Goal: Transaction & Acquisition: Purchase product/service

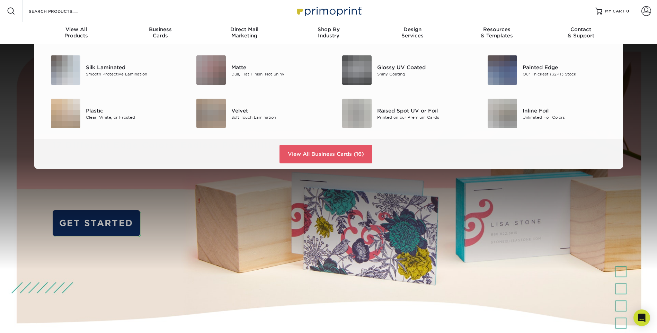
click at [99, 18] on div "Resources Menu Search Products Account SIGN IN CREATE AN ACCOUNT yuri@hartfordf…" at bounding box center [328, 11] width 657 height 22
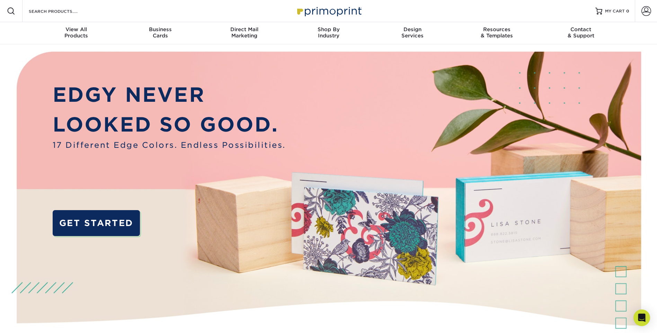
click at [65, 16] on div "Search Products" at bounding box center [59, 11] width 73 height 22
click at [61, 10] on input "Search Products" at bounding box center [62, 11] width 68 height 8
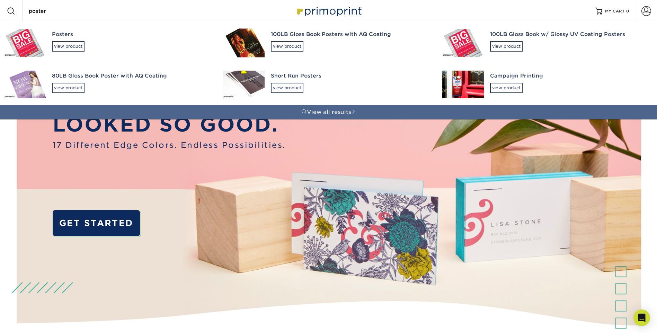
type input "poster"
click at [38, 40] on img at bounding box center [25, 43] width 42 height 28
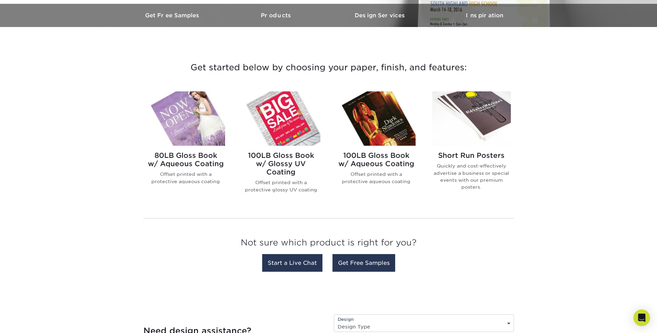
scroll to position [215, 0]
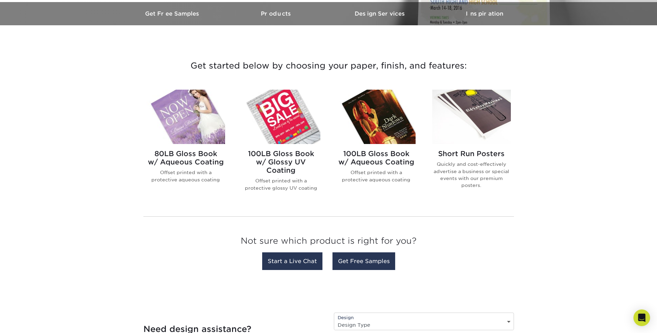
click at [485, 114] on img at bounding box center [471, 117] width 79 height 54
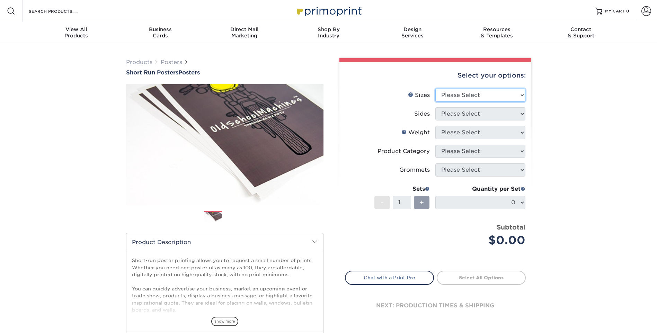
click at [517, 92] on div "Select your options: Sizes Help Sizes Please Select 12" x 12" 12" x 15" 12" x 1…" at bounding box center [435, 197] width 192 height 270
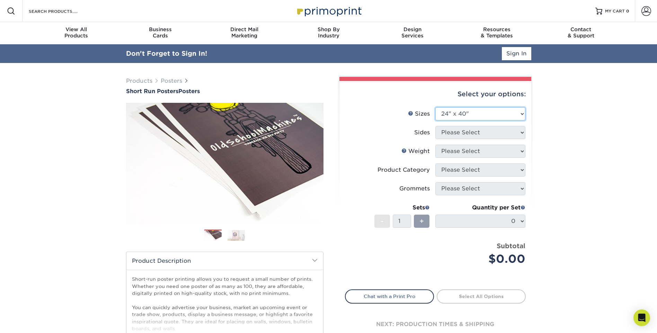
click at [435, 107] on select "Please Select 12" x 12" 12" x 15" 12" x 17" 12" x 18" 12" x 20" 12" x 24" 12" x…" at bounding box center [480, 113] width 90 height 13
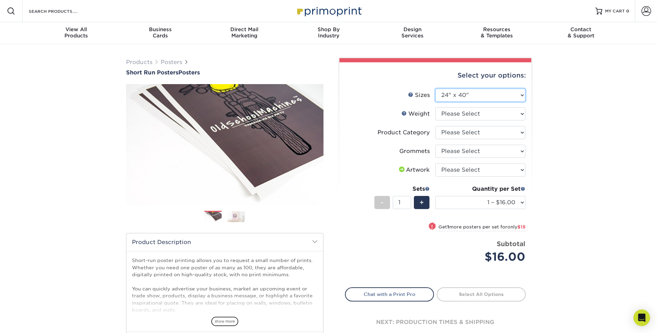
click at [523, 92] on select "Please Select 12" x 12" 12" x 15" 12" x 17" 12" x 18" 12" x 20" 12" x 24" 12" x…" at bounding box center [480, 95] width 90 height 13
select select "24.00x36.00"
click at [435, 89] on select "Please Select 12" x 12" 12" x 15" 12" x 17" 12" x 18" 12" x 20" 12" x 24" 12" x…" at bounding box center [480, 95] width 90 height 13
select select
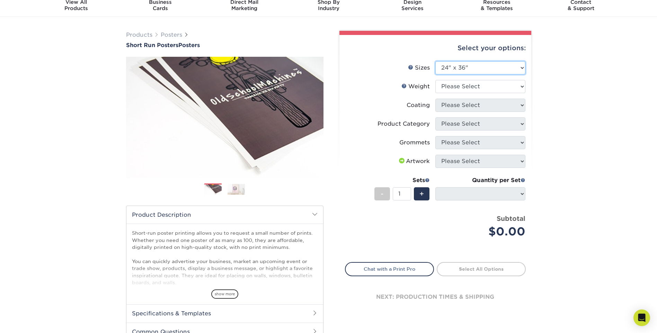
scroll to position [28, 0]
click at [519, 87] on select "Please Select 12PTC2S 8PHOTO" at bounding box center [480, 86] width 90 height 13
select select "12PTC2S"
click at [435, 80] on select "Please Select 12PTC2S 8PHOTO" at bounding box center [480, 86] width 90 height 13
select select "-1"
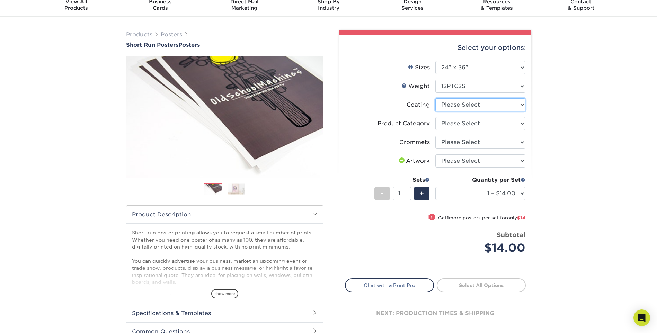
click at [523, 107] on select at bounding box center [480, 104] width 90 height 13
select select "3e7618de-abca-4bda-9f97-8b9129e913d8"
click at [435, 98] on select at bounding box center [480, 104] width 90 height 13
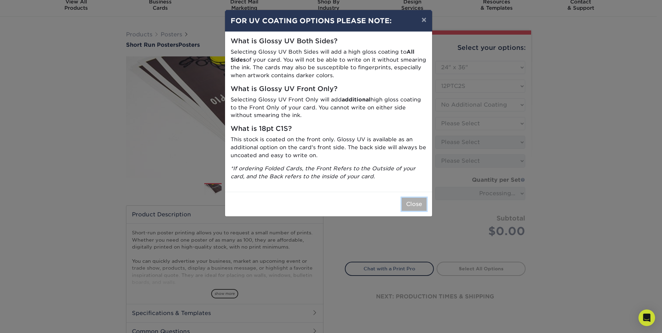
click at [417, 200] on button "Close" at bounding box center [414, 204] width 25 height 13
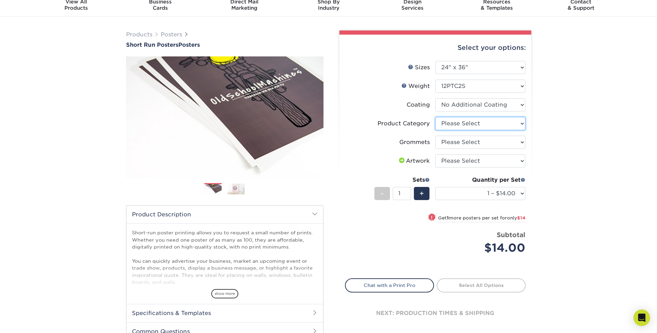
click at [521, 122] on select "Please Select Blockout Poster" at bounding box center [480, 123] width 90 height 13
click at [551, 110] on div "Products Posters Short Run Posters Posters" at bounding box center [328, 202] width 657 height 370
click at [517, 140] on select "Please Select No Grommets Yes, Grommet All 4 Corners Yes, Grommets Top Corners …" at bounding box center [480, 142] width 90 height 13
click at [553, 108] on div "Products Posters Short Run Posters Posters" at bounding box center [328, 202] width 657 height 370
click at [524, 144] on select "Please Select No Grommets Yes, Grommet All 4 Corners Yes, Grommets Top Corners …" at bounding box center [480, 142] width 90 height 13
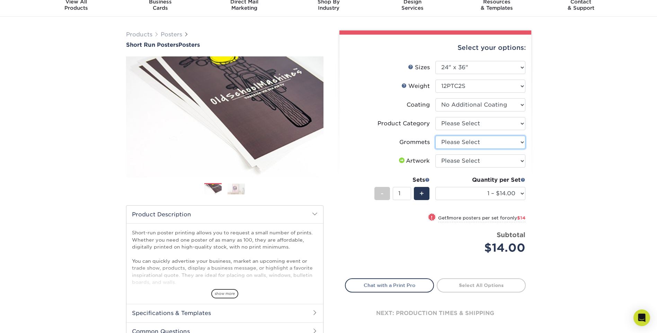
select select "90d329df-db80-4206-b821-ff9d3f363977"
click at [435, 136] on select "Please Select No Grommets Yes, Grommet All 4 Corners Yes, Grommets Top Corners …" at bounding box center [480, 142] width 90 height 13
click at [522, 162] on select "Please Select I will upload files I need a design - $150" at bounding box center [480, 160] width 90 height 13
select select "upload"
click at [435, 154] on select "Please Select I will upload files I need a design - $150" at bounding box center [480, 160] width 90 height 13
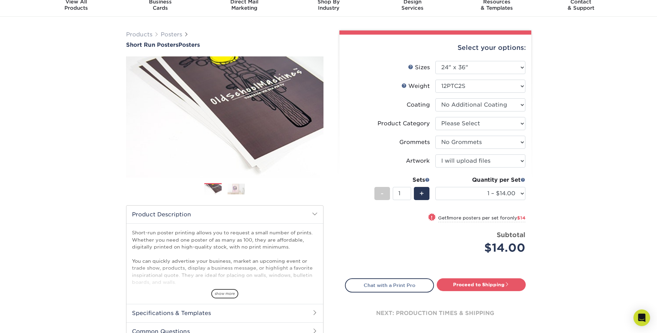
click at [568, 143] on div "Products Posters Short Run Posters Posters" at bounding box center [328, 202] width 657 height 370
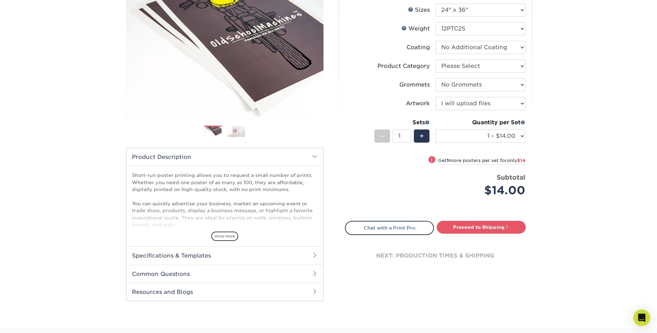
scroll to position [0, 0]
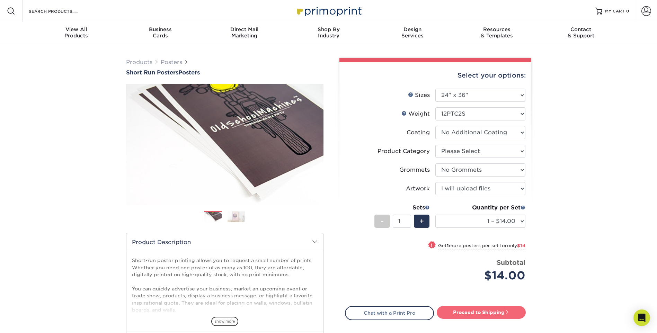
click at [484, 312] on link "Proceed to Shipping" at bounding box center [481, 312] width 89 height 12
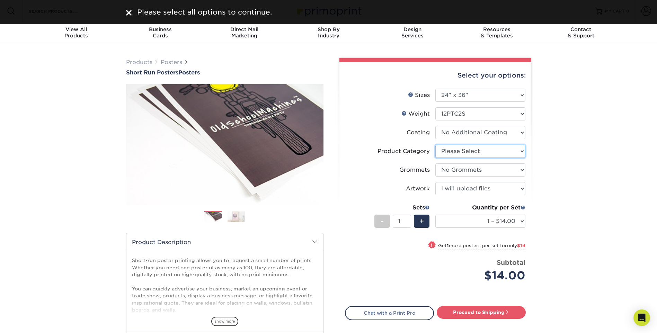
click at [519, 153] on select "Please Select Blockout Poster" at bounding box center [480, 151] width 90 height 13
select select "fa4be506-53fb-4ae9-92ef-b1dd4b719e38"
click at [435, 145] on select "Please Select Blockout Poster" at bounding box center [480, 151] width 90 height 13
click at [491, 314] on link "Proceed to Shipping" at bounding box center [481, 312] width 89 height 12
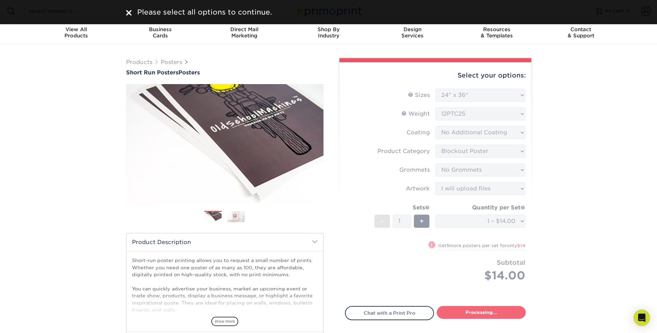
select select "1ac61129-3b90-45b2-96f8-63962e0f692b"
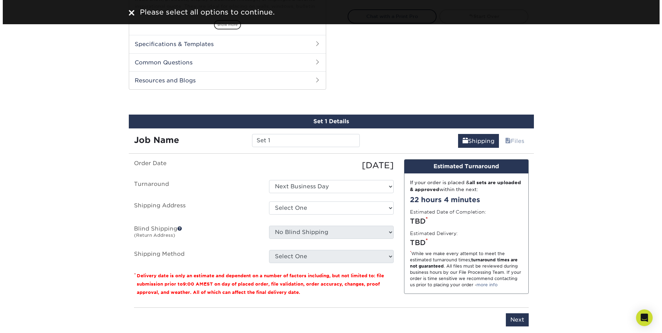
scroll to position [353, 0]
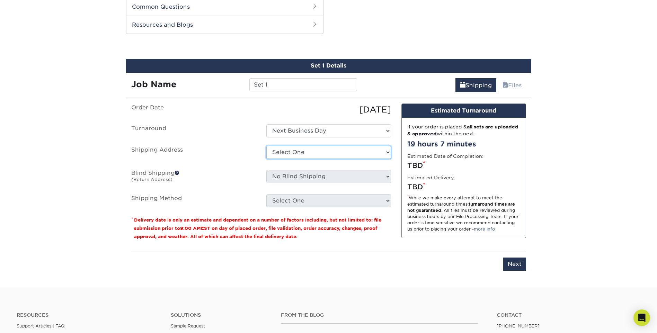
click at [386, 149] on select "Select One + Add New Address - Login" at bounding box center [328, 152] width 125 height 13
select select "newaddress"
click at [266, 146] on select "Select One + Add New Address - Login" at bounding box center [328, 152] width 125 height 13
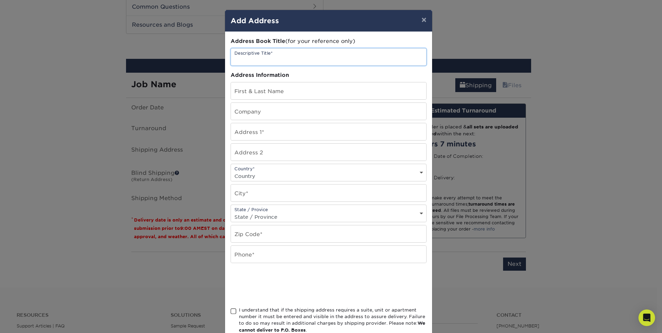
click at [342, 59] on input "text" at bounding box center [328, 56] width 195 height 17
type input "Hartford Funding Headquarters"
type input "[PERSON_NAME]"
type input "Hartford Funding"
type input "[STREET_ADDRESS]"
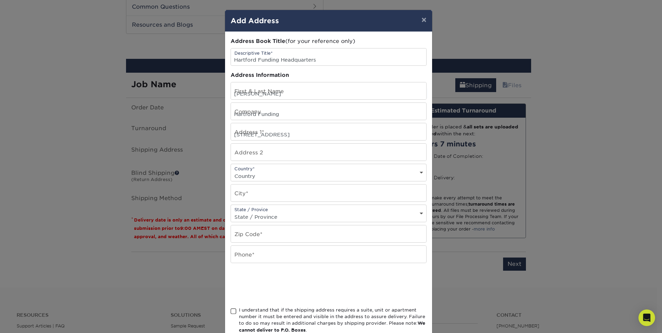
select select "US"
type input "Woodbury"
select select "NY"
type input "11797"
type input "9175799567"
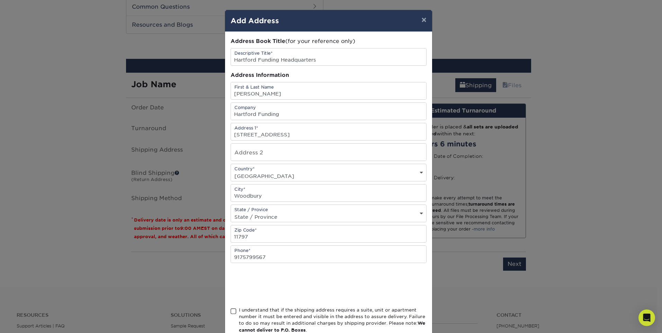
scroll to position [43, 0]
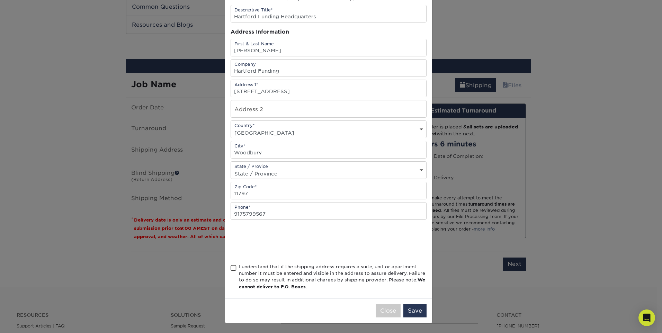
click at [234, 266] on div "I understand that if the shipping address requires a suite, unit or apartment n…" at bounding box center [329, 279] width 196 height 30
click at [232, 266] on span at bounding box center [234, 268] width 6 height 7
click at [0, 0] on input "I understand that if the shipping address requires a suite, unit or apartment n…" at bounding box center [0, 0] width 0 height 0
click at [411, 306] on button "Save" at bounding box center [414, 310] width 23 height 13
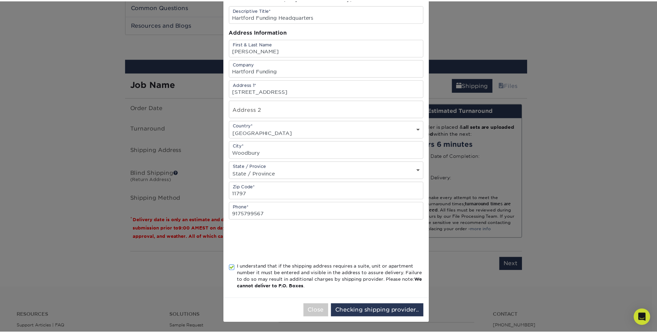
scroll to position [0, 0]
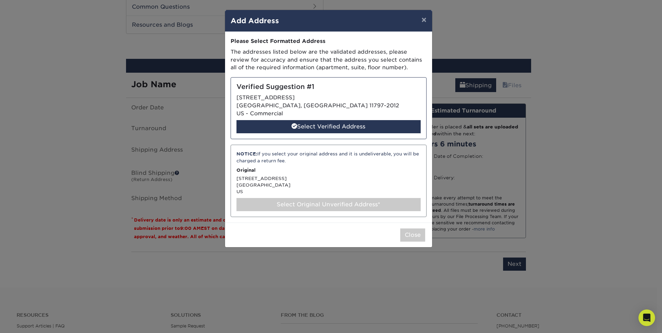
click at [316, 177] on div "NOTICE: If you select your original address and it is undeliverable, you will b…" at bounding box center [329, 181] width 196 height 72
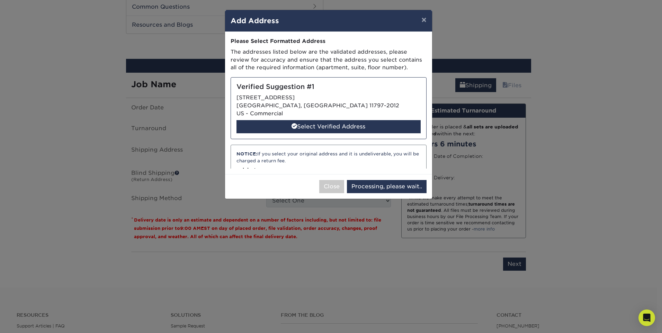
select select "285313"
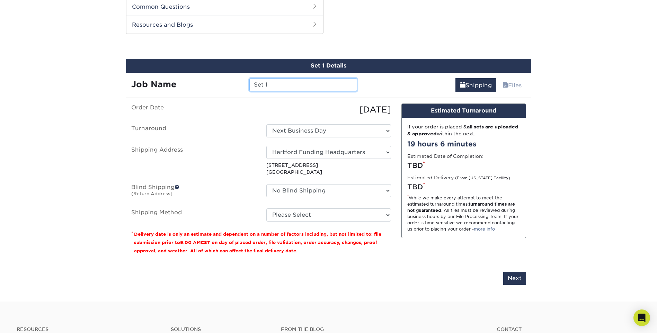
click at [303, 80] on input "Set 1" at bounding box center [303, 84] width 108 height 13
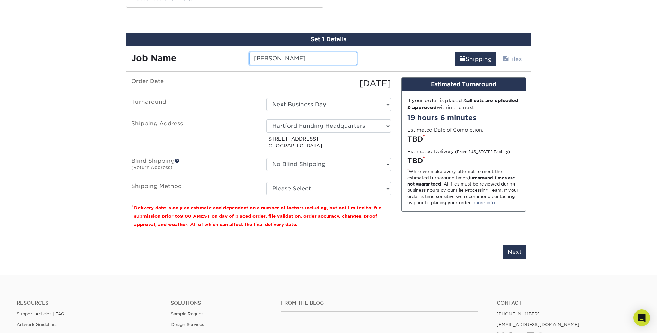
scroll to position [377, 0]
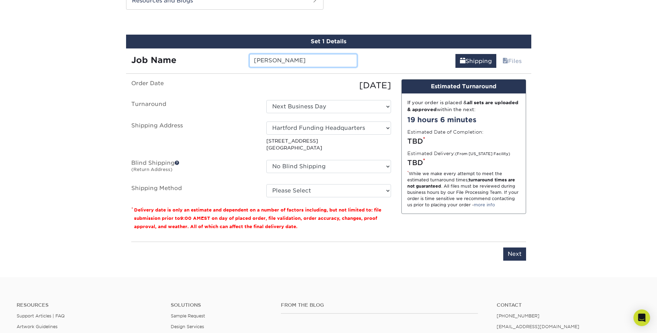
type input "[PERSON_NAME]"
click at [384, 191] on select "Please Select Ground Shipping (+$18.66) 3 Day Shipping Service (+$22.78) 2 Day …" at bounding box center [328, 190] width 125 height 13
select select "03"
click at [266, 184] on select "Please Select Ground Shipping (+$18.66) 3 Day Shipping Service (+$22.78) 2 Day …" at bounding box center [328, 190] width 125 height 13
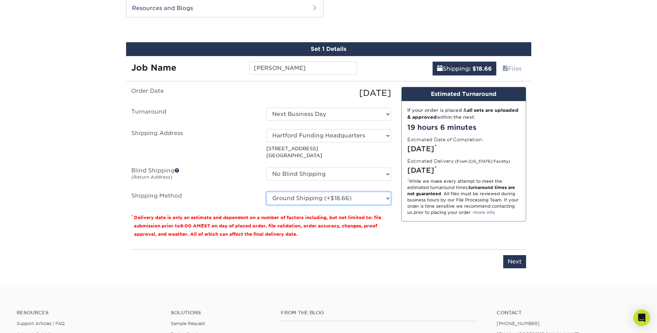
scroll to position [369, 0]
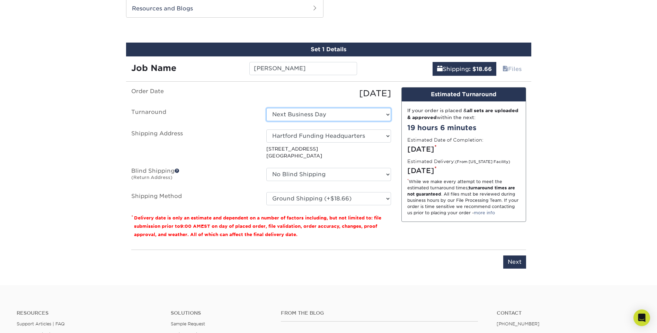
click at [387, 113] on select "Select One Next Business Day" at bounding box center [328, 114] width 125 height 13
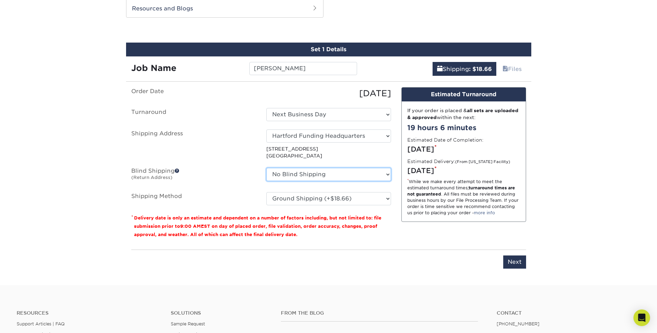
click at [382, 173] on select "No Blind Shipping + Add New Address" at bounding box center [328, 174] width 125 height 13
click at [516, 257] on input "Next" at bounding box center [514, 262] width 23 height 13
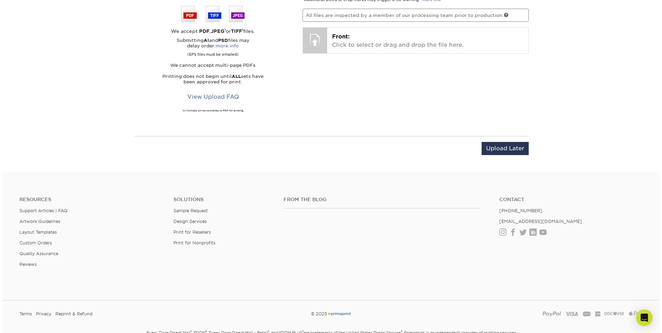
scroll to position [474, 0]
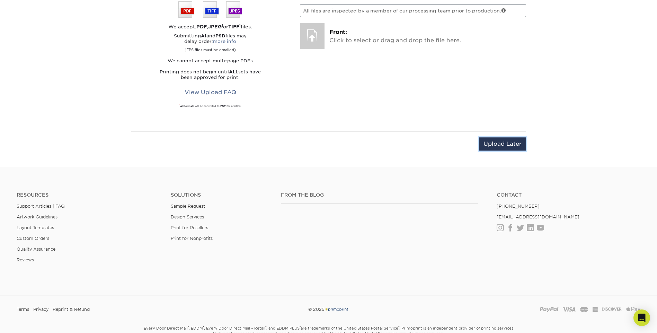
drag, startPoint x: 515, startPoint y: 180, endPoint x: 501, endPoint y: 146, distance: 36.5
click at [501, 146] on input "Upload Later" at bounding box center [502, 143] width 47 height 13
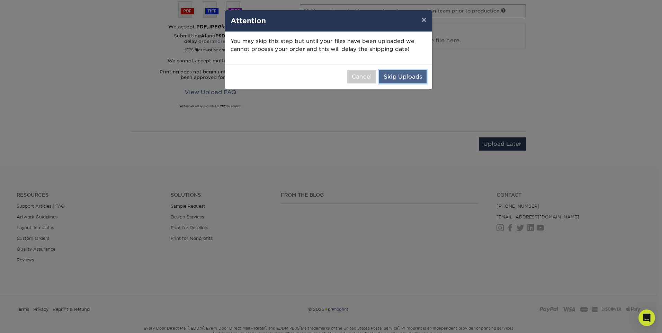
click at [400, 79] on button "Skip Uploads" at bounding box center [402, 76] width 47 height 13
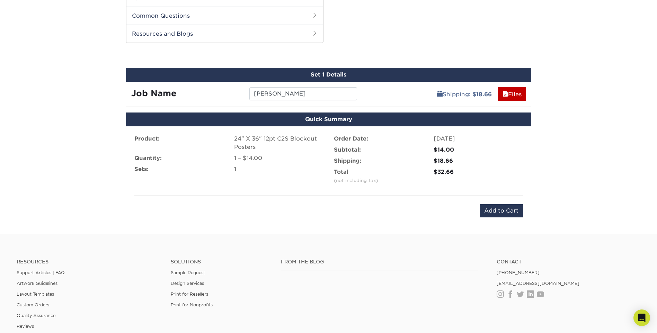
scroll to position [328, 0]
